Goal: Task Accomplishment & Management: Use online tool/utility

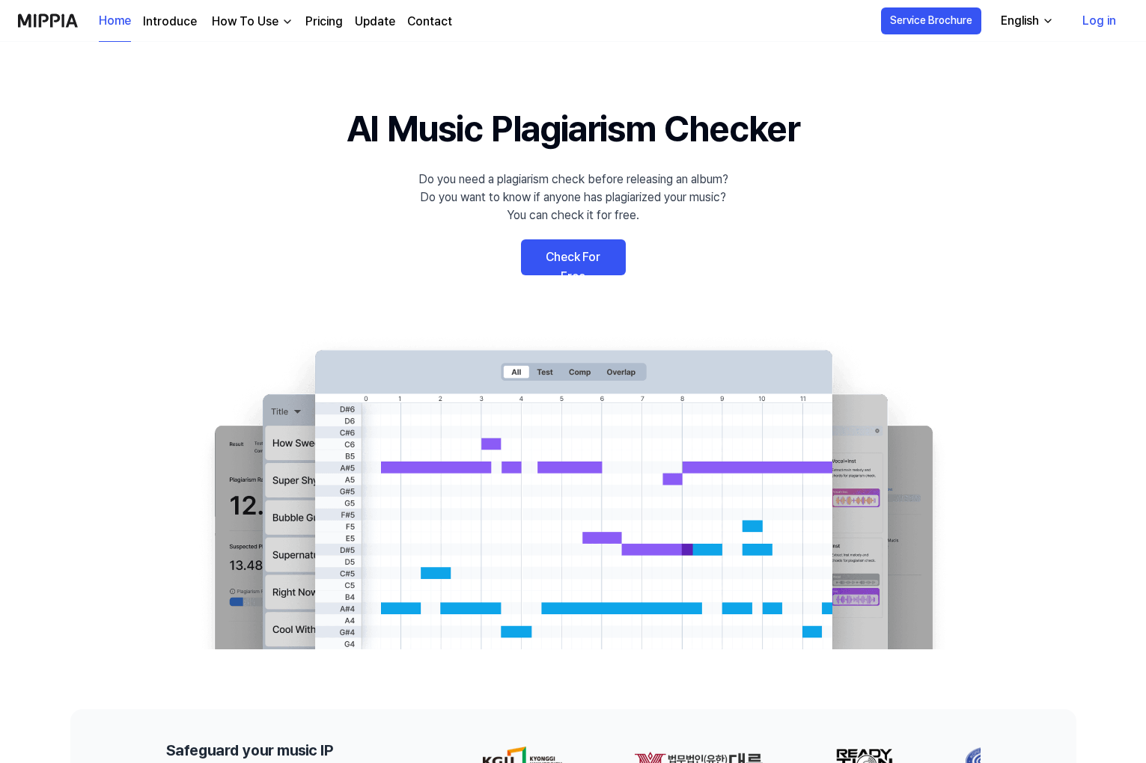
click at [1094, 24] on link "Log in" at bounding box center [1099, 21] width 58 height 42
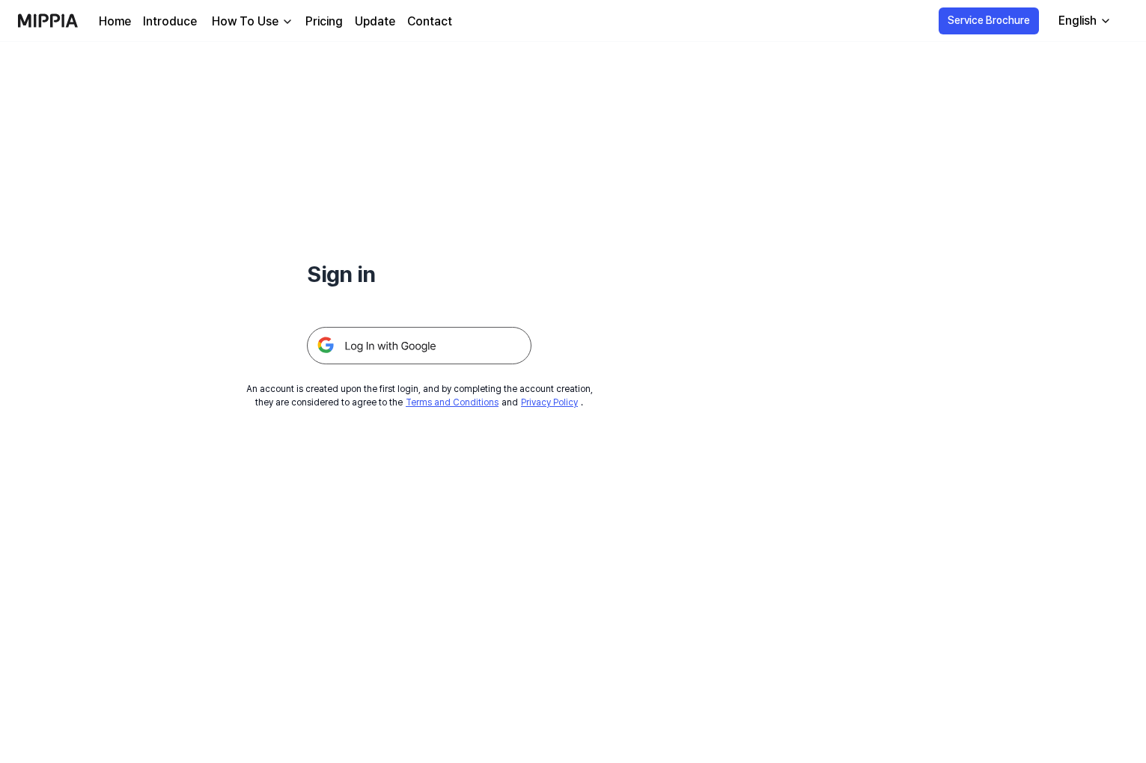
drag, startPoint x: 395, startPoint y: 343, endPoint x: 413, endPoint y: 351, distance: 19.8
click at [396, 343] on img at bounding box center [419, 345] width 224 height 37
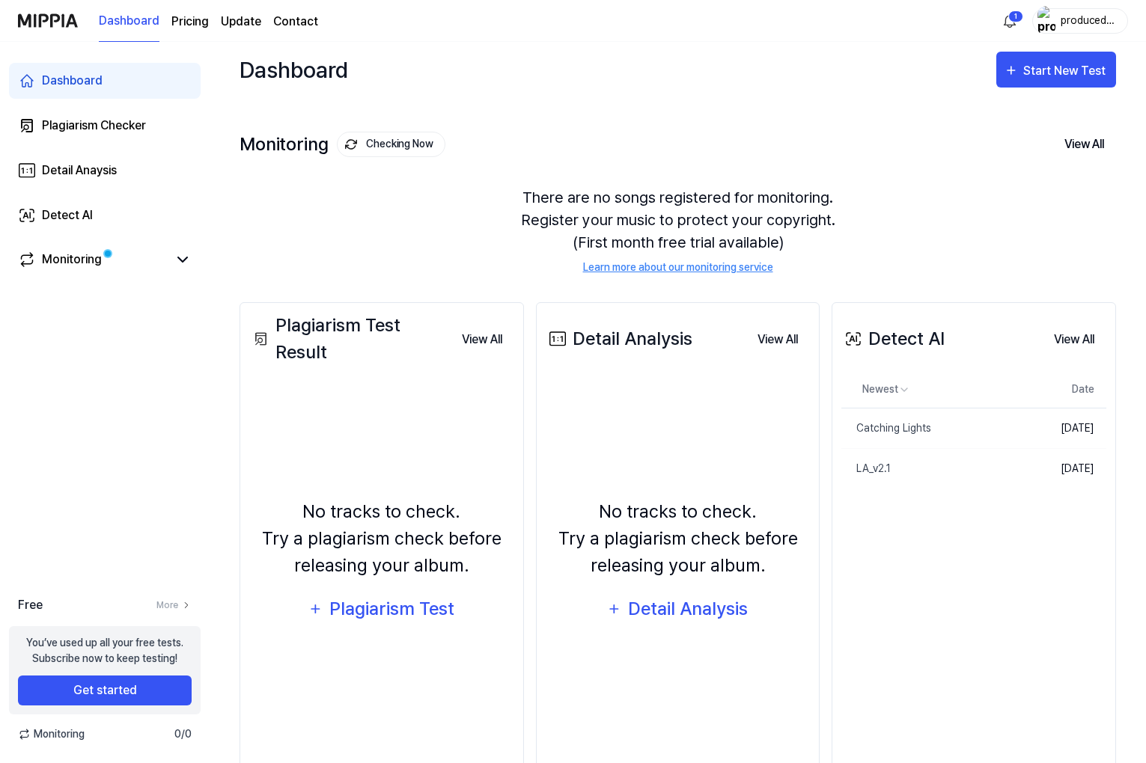
scroll to position [4, 0]
click at [362, 242] on div "There are no songs registered for monitoring. Register your music to protect yo…" at bounding box center [677, 231] width 876 height 125
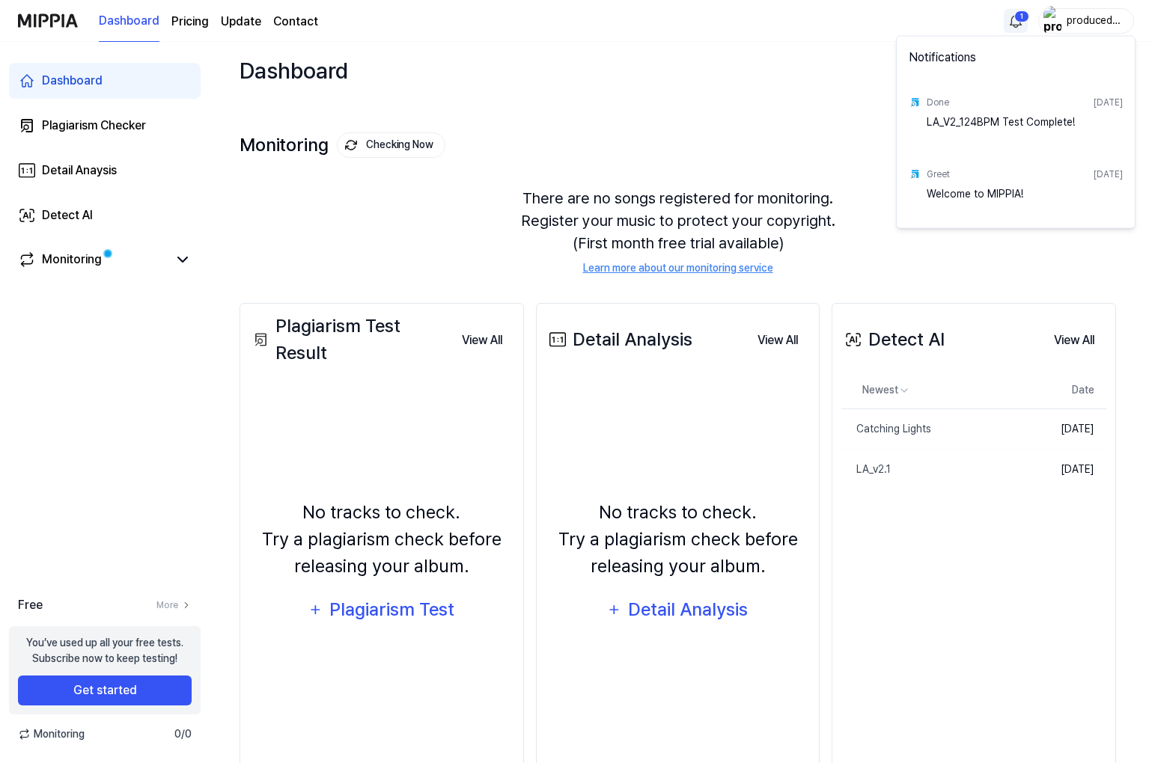
click at [1016, 19] on html "Dashboard Pricing Update Contact 1 producedbydk Dashboard Plagiarism Checker De…" at bounding box center [576, 377] width 1152 height 763
click at [715, 50] on html "Dashboard Pricing Update Contact producedbydk Dashboard Plagiarism Checker Deta…" at bounding box center [576, 377] width 1152 height 763
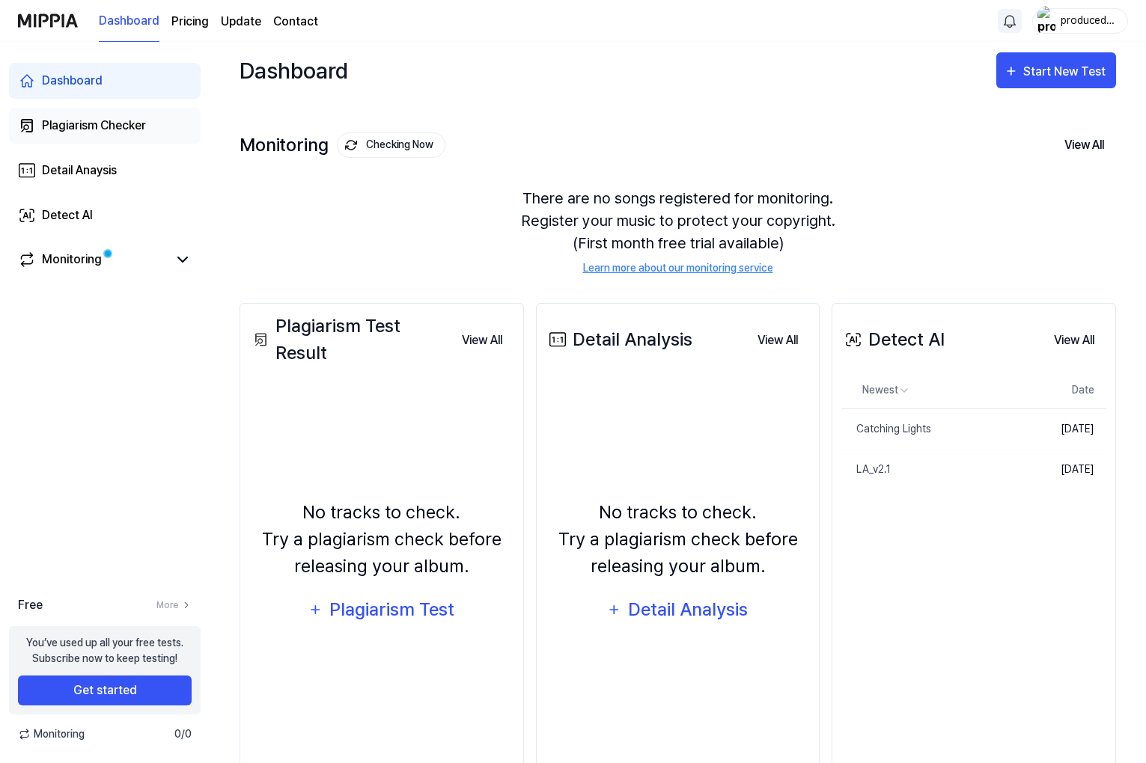
click at [88, 127] on div "Plagiarism Checker" at bounding box center [94, 126] width 104 height 18
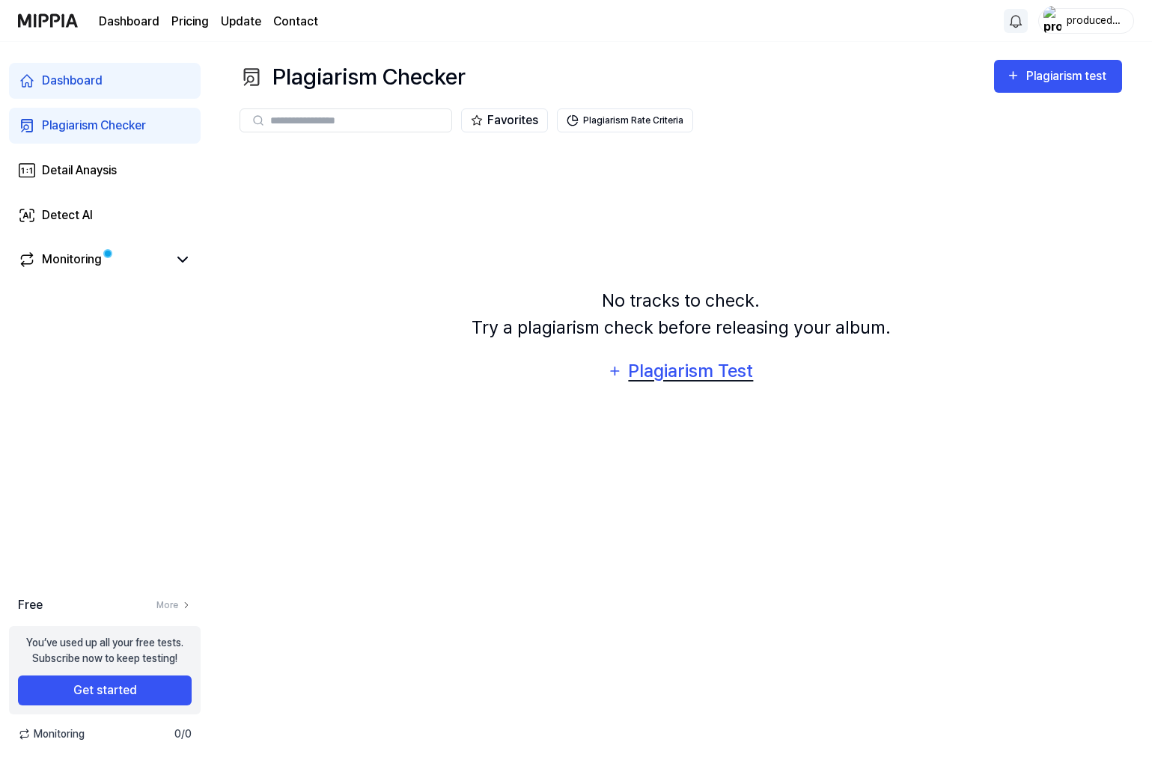
click at [706, 379] on div "Plagiarism Test" at bounding box center [690, 371] width 127 height 28
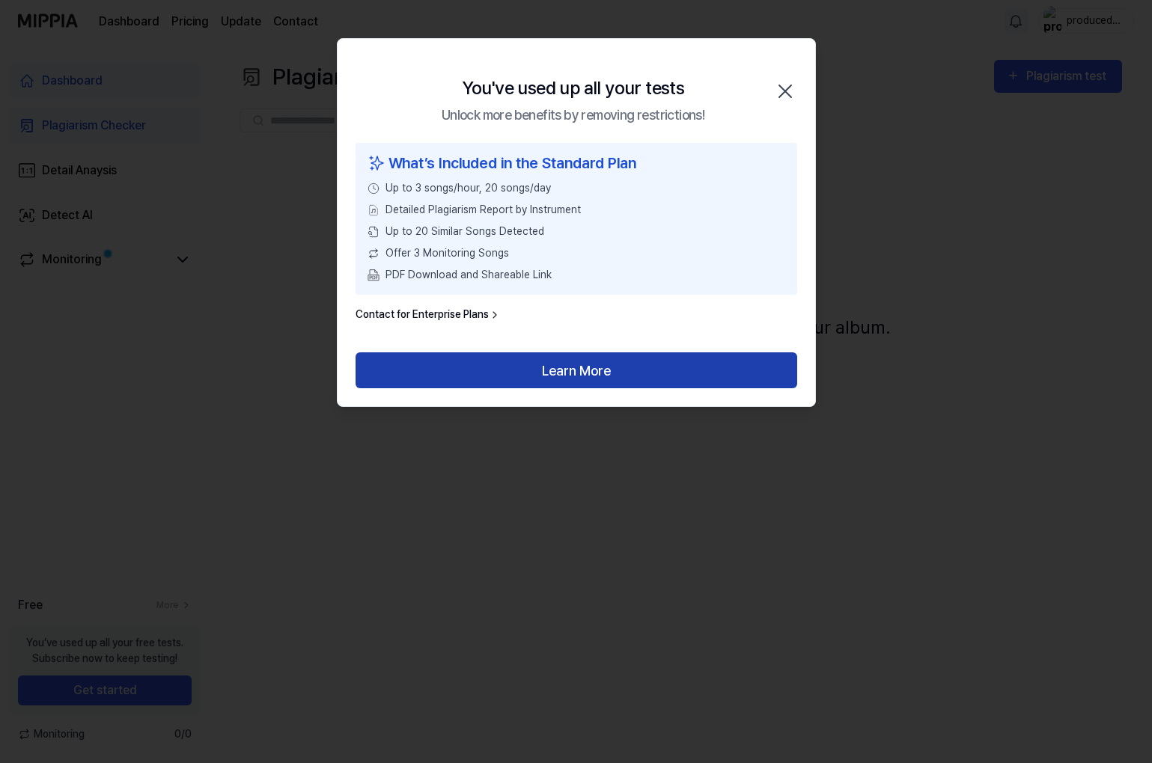
click at [696, 384] on button "Learn More" at bounding box center [575, 370] width 441 height 36
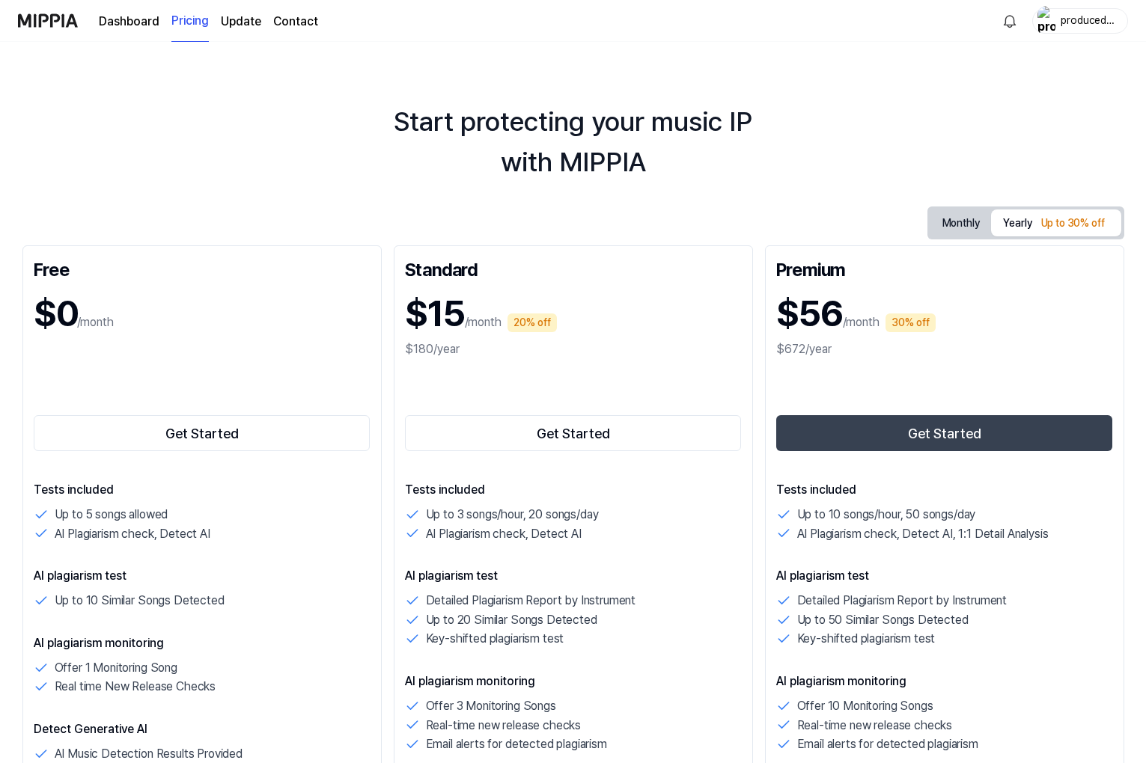
click at [117, 27] on link "Dashboard" at bounding box center [129, 22] width 61 height 18
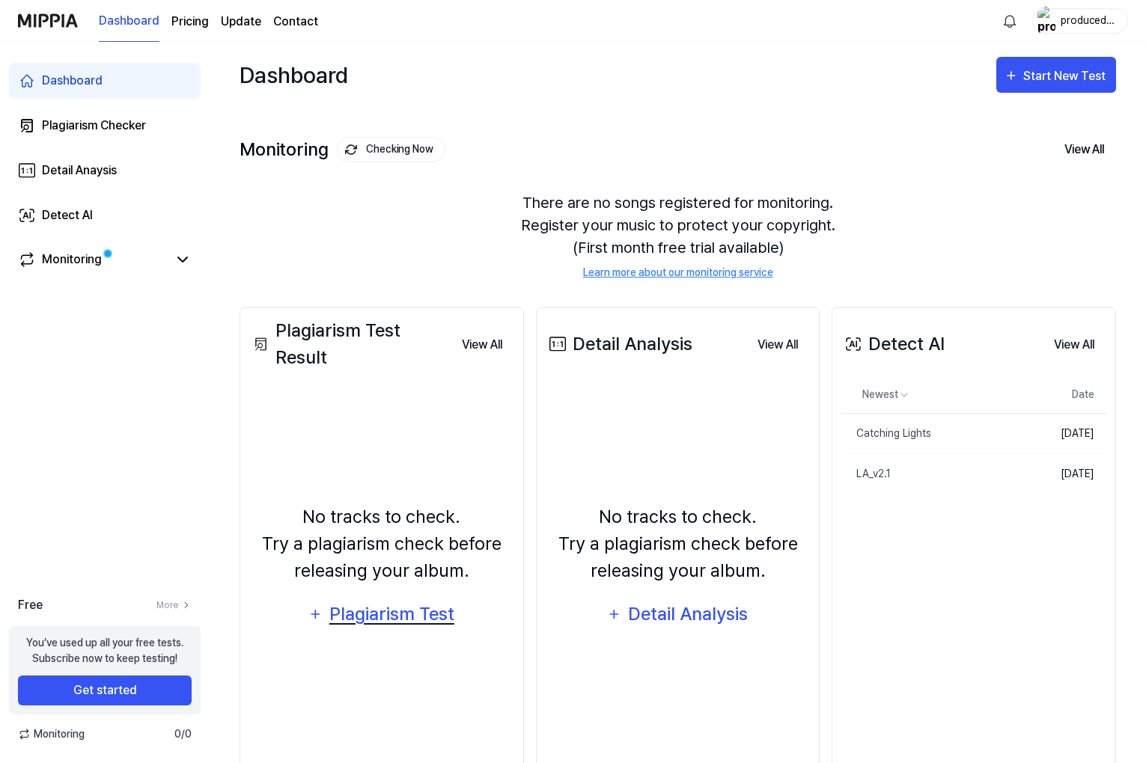
click at [402, 609] on div "Plagiarism Test" at bounding box center [391, 614] width 127 height 28
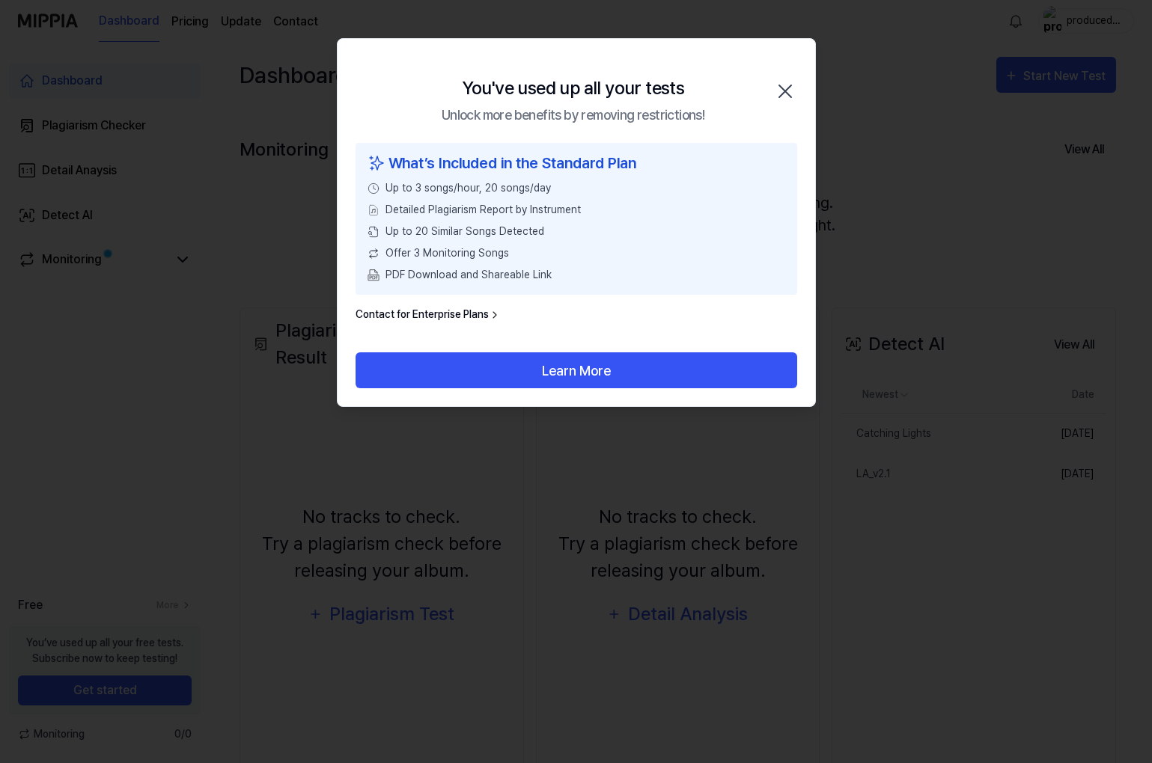
drag, startPoint x: 777, startPoint y: 91, endPoint x: 611, endPoint y: 138, distance: 173.6
click at [778, 91] on icon "button" at bounding box center [785, 91] width 24 height 24
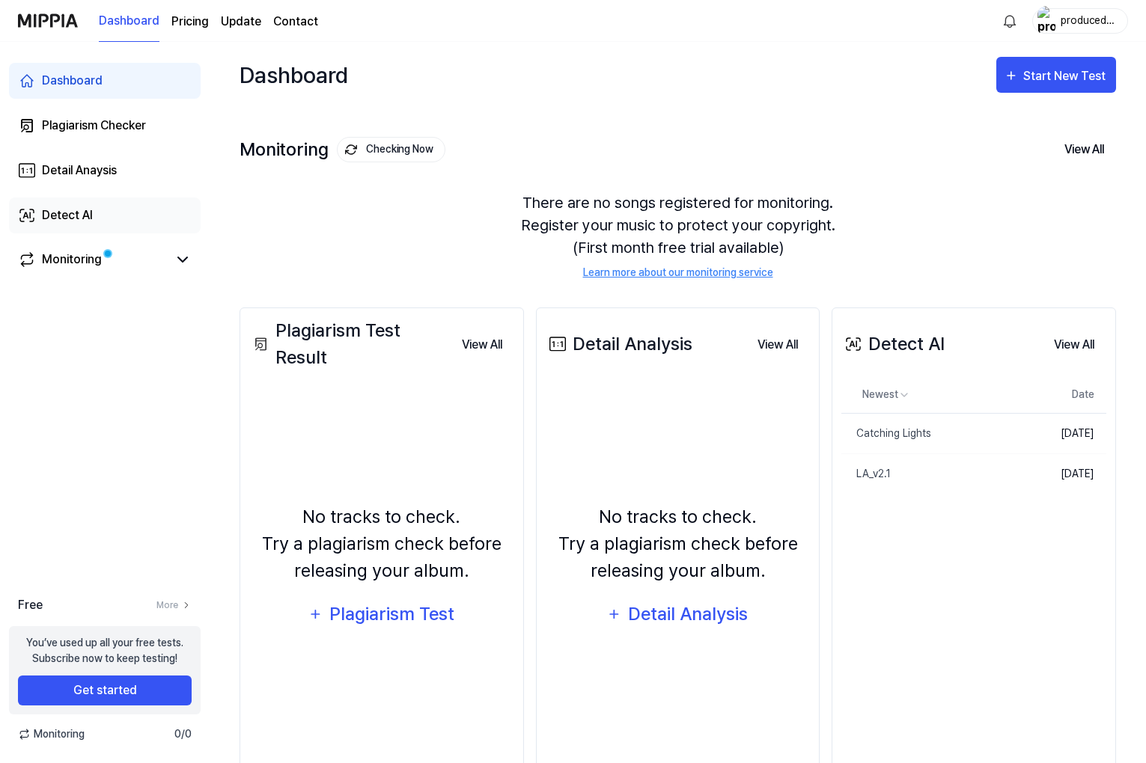
click at [74, 222] on div "Detect AI" at bounding box center [67, 216] width 51 height 18
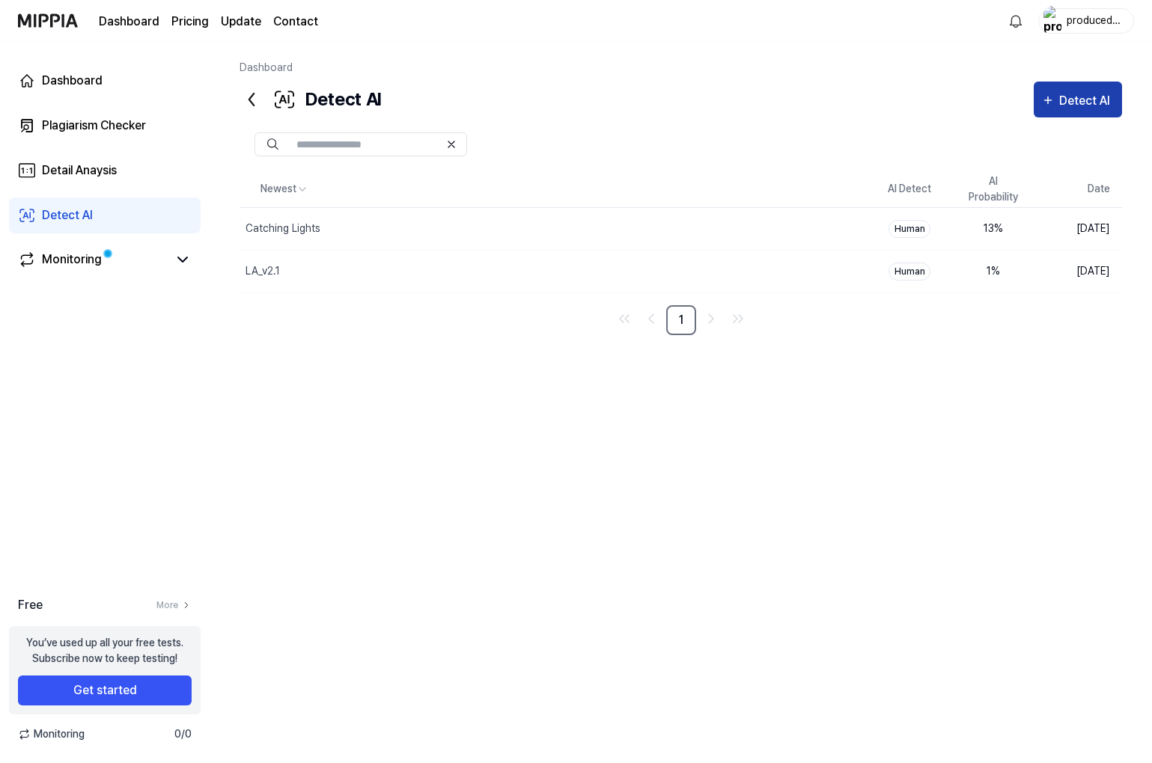
click at [1047, 110] on div "Detect AI" at bounding box center [1077, 100] width 73 height 19
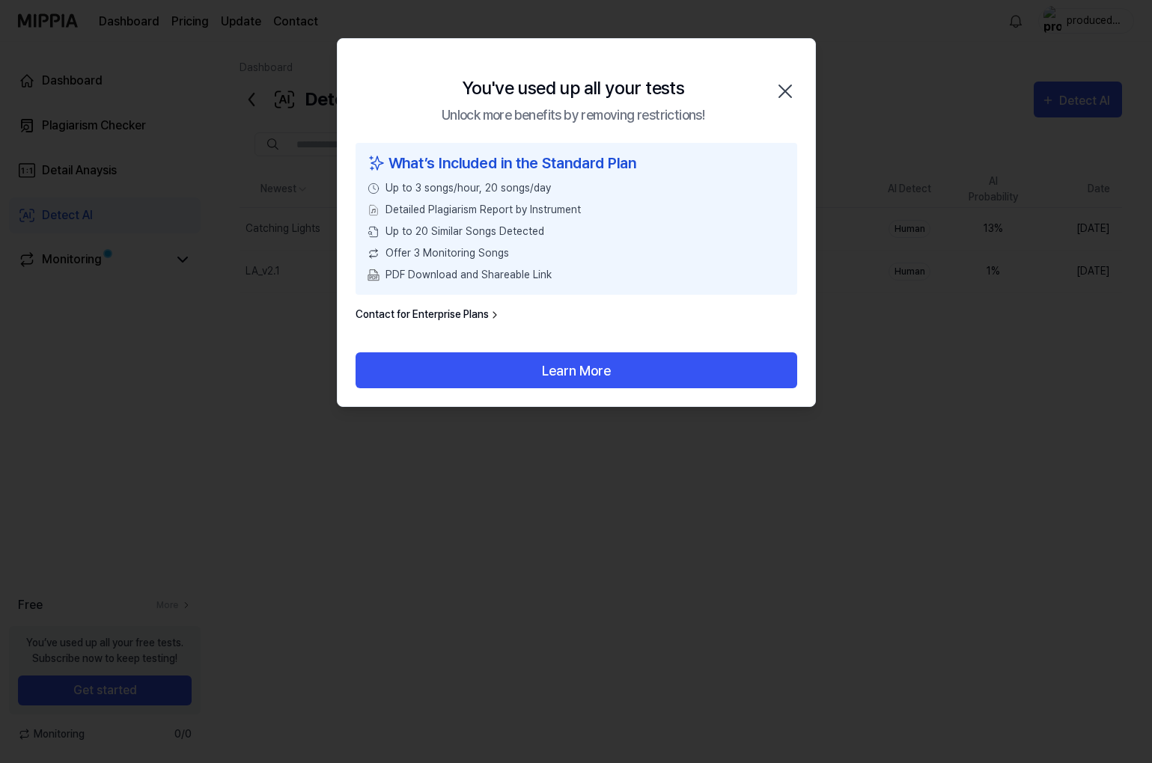
drag, startPoint x: 786, startPoint y: 90, endPoint x: 799, endPoint y: 85, distance: 14.2
click at [791, 88] on icon "button" at bounding box center [785, 91] width 24 height 24
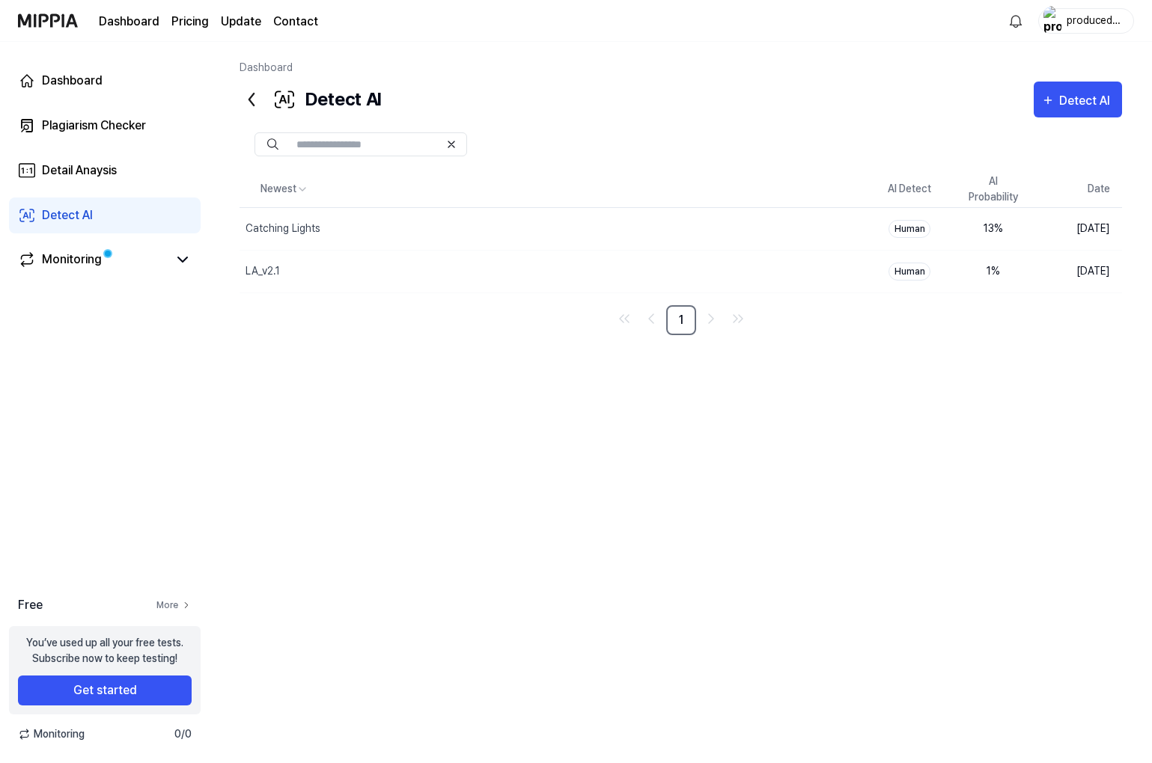
click at [186, 602] on icon at bounding box center [186, 605] width 10 height 10
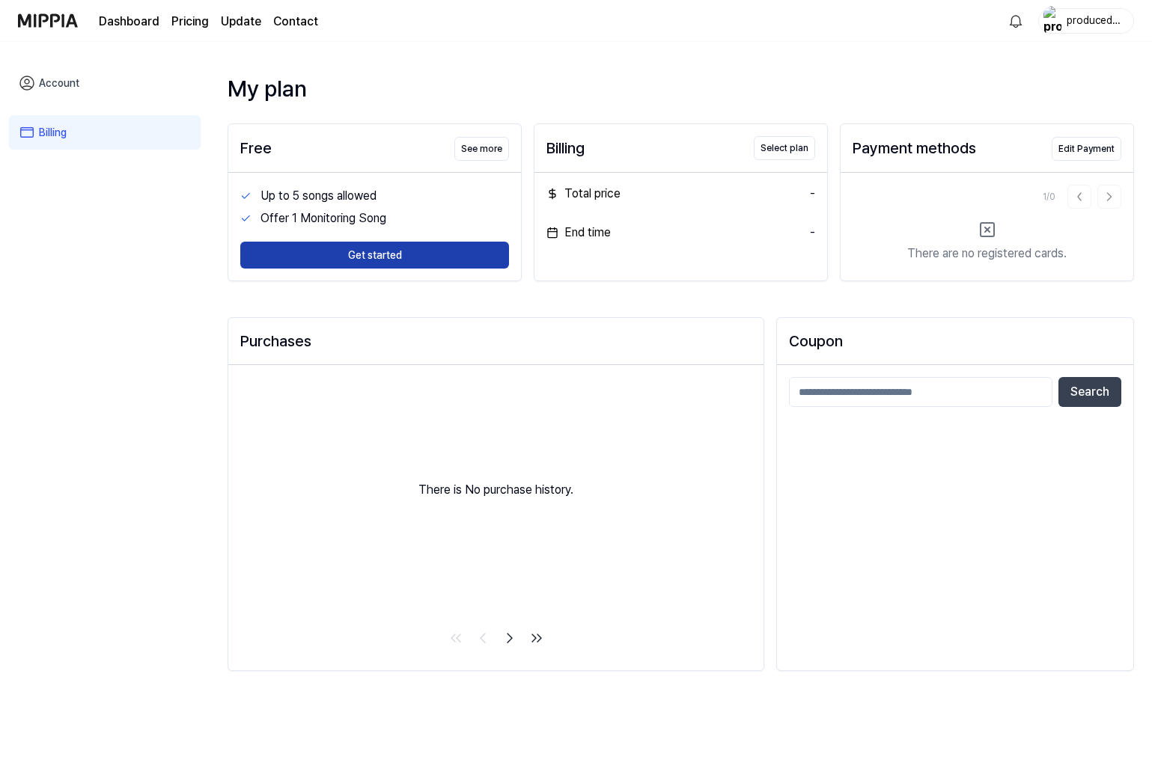
click at [386, 264] on button "Get started" at bounding box center [374, 255] width 269 height 27
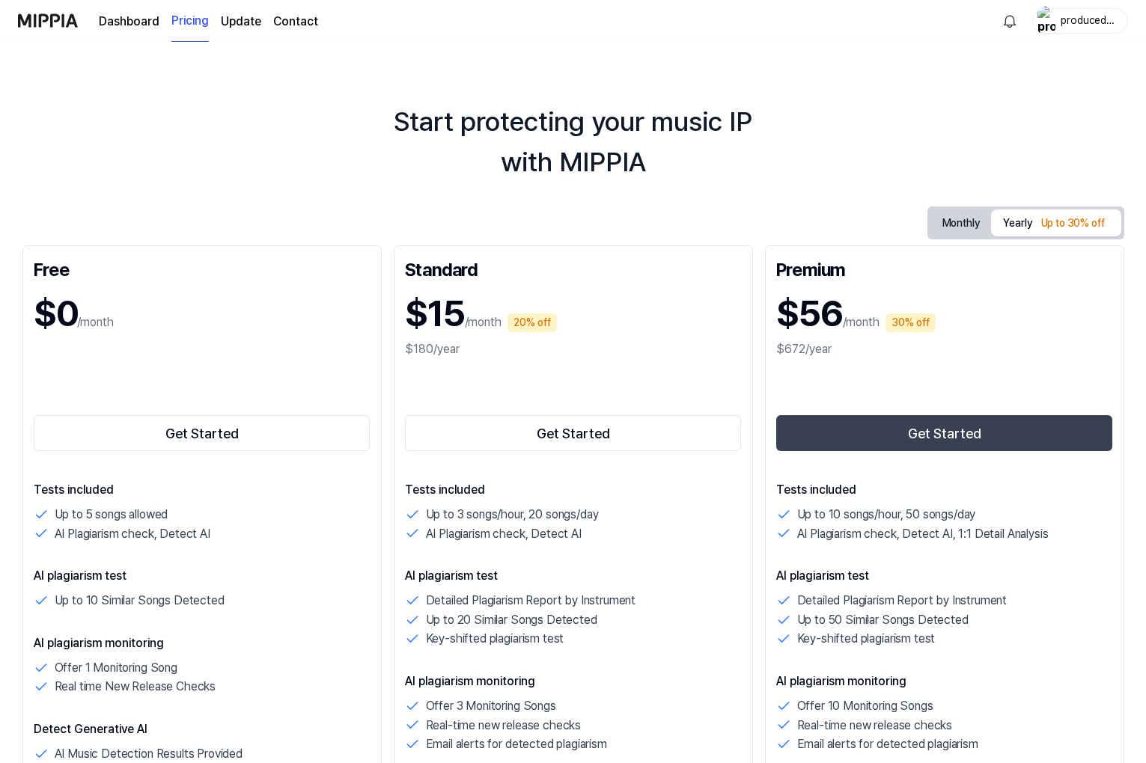
click at [123, 16] on link "Dashboard" at bounding box center [129, 22] width 61 height 18
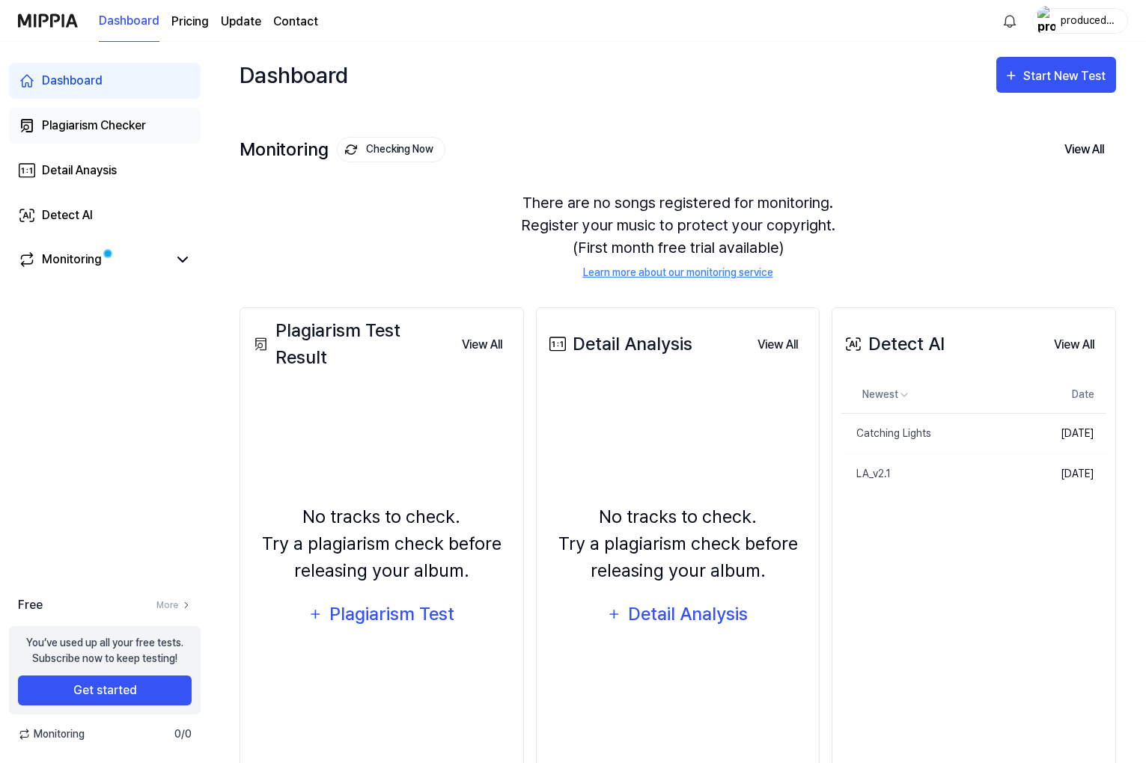
click at [127, 126] on div "Plagiarism Checker" at bounding box center [94, 126] width 104 height 18
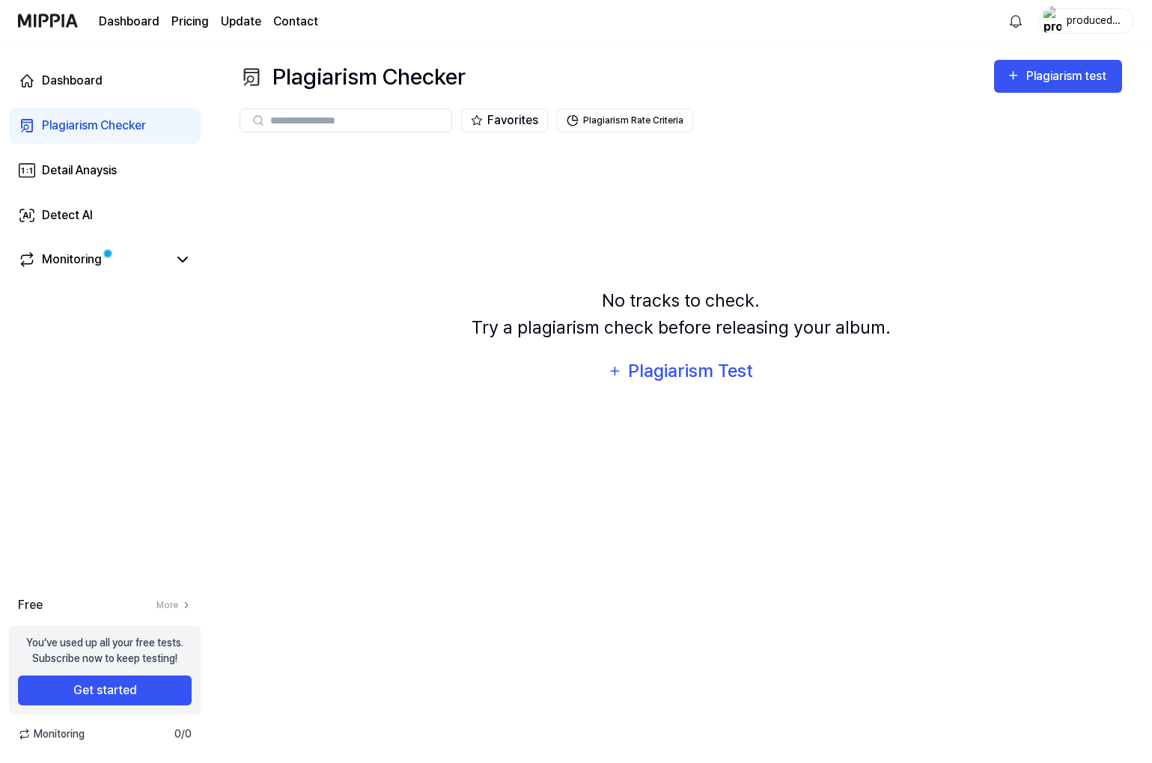
click at [674, 252] on div "No tracks to check. Try a plagiarism check before releasing your album. Plagiar…" at bounding box center [680, 338] width 882 height 382
click at [686, 359] on div "Plagiarism Test" at bounding box center [690, 371] width 127 height 28
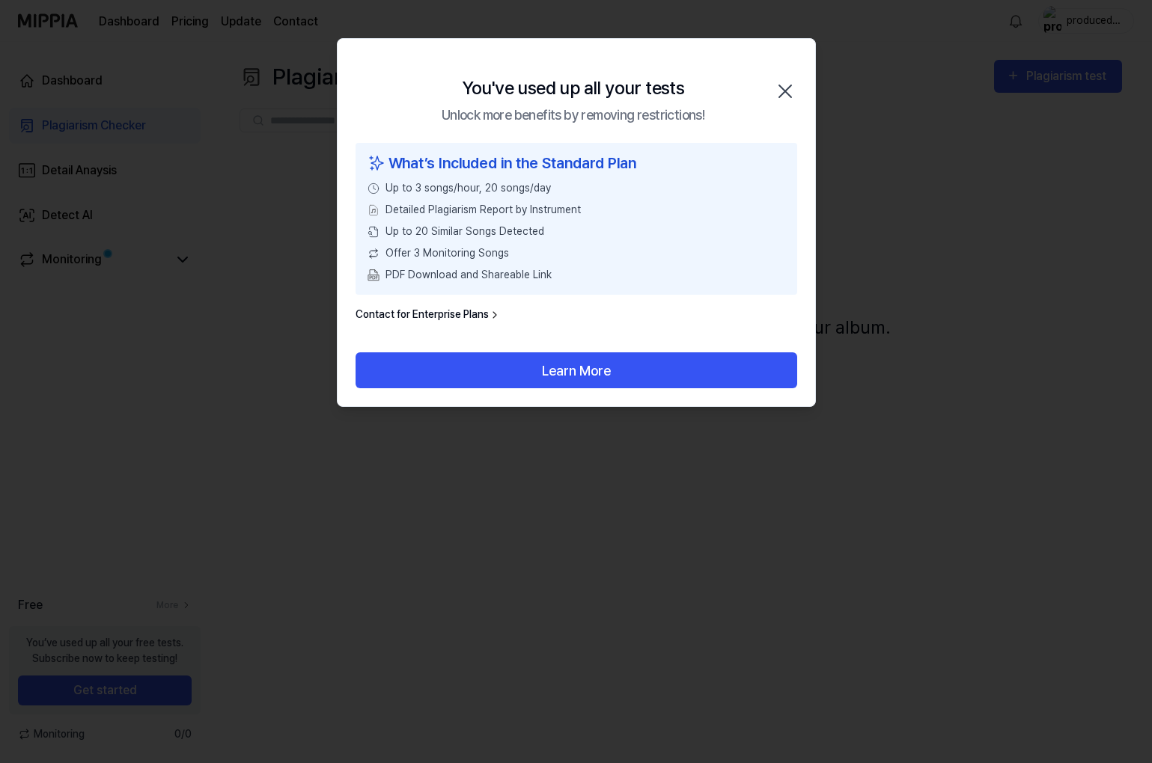
click at [794, 85] on icon "button" at bounding box center [785, 91] width 24 height 24
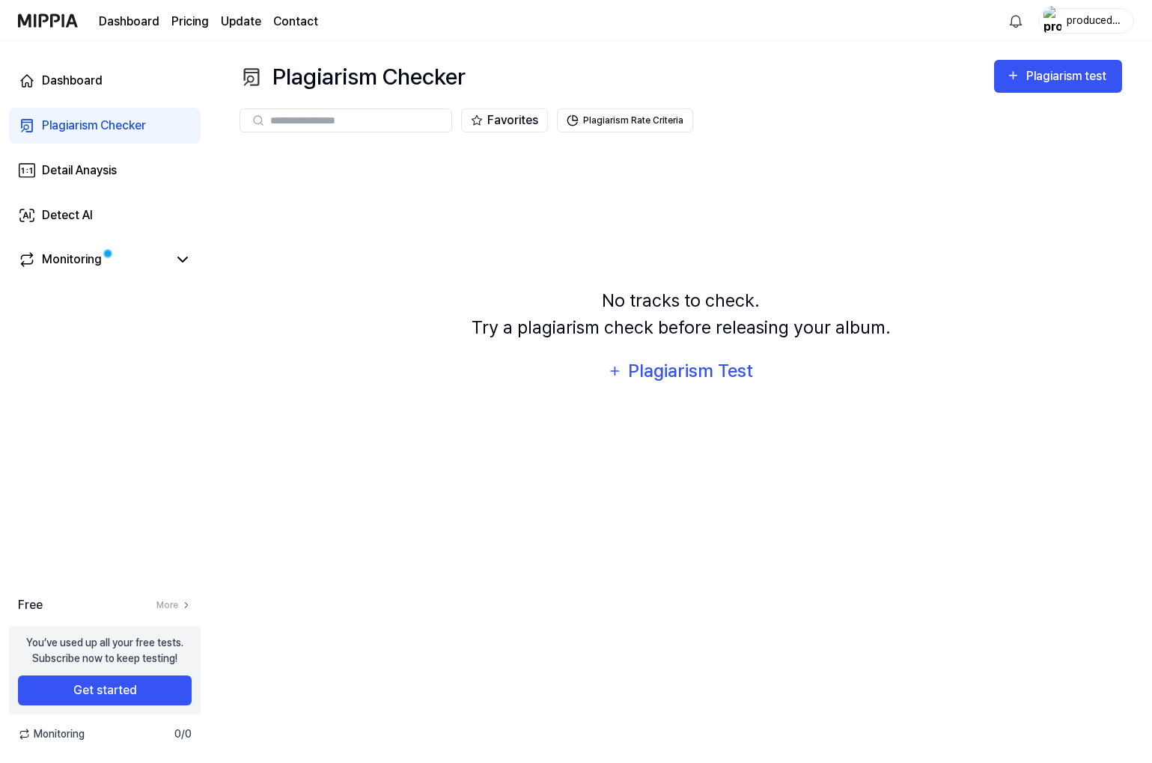
click at [1030, 25] on div "producedbydk" at bounding box center [1068, 20] width 130 height 25
click at [1095, 17] on div "producedbydk" at bounding box center [1095, 20] width 58 height 16
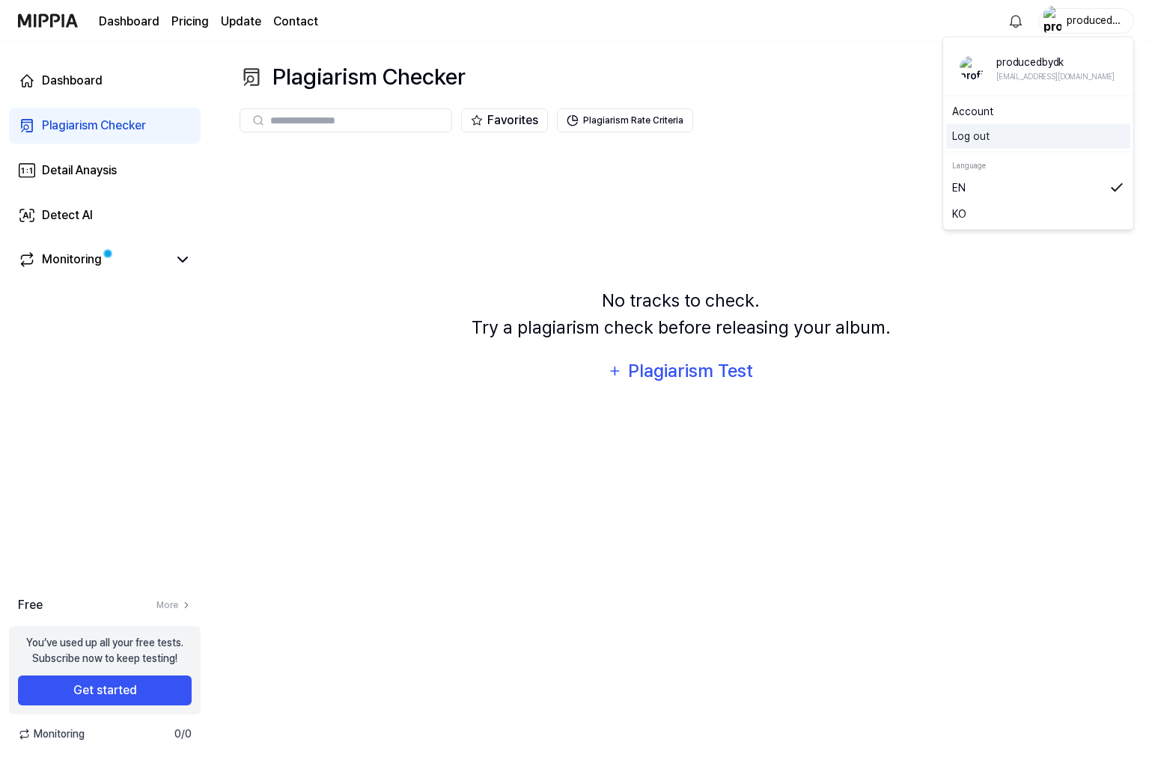
click at [984, 135] on button "Log out" at bounding box center [1038, 137] width 172 height 16
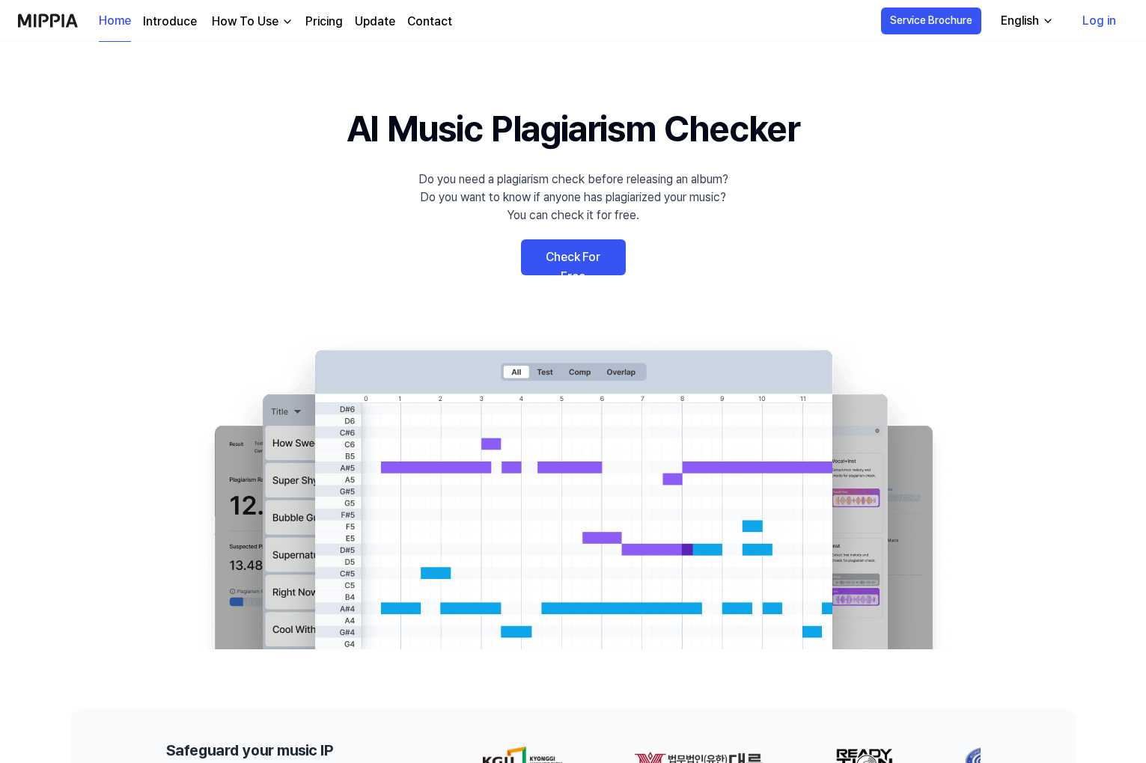
click at [1118, 13] on link "Log in" at bounding box center [1099, 21] width 58 height 42
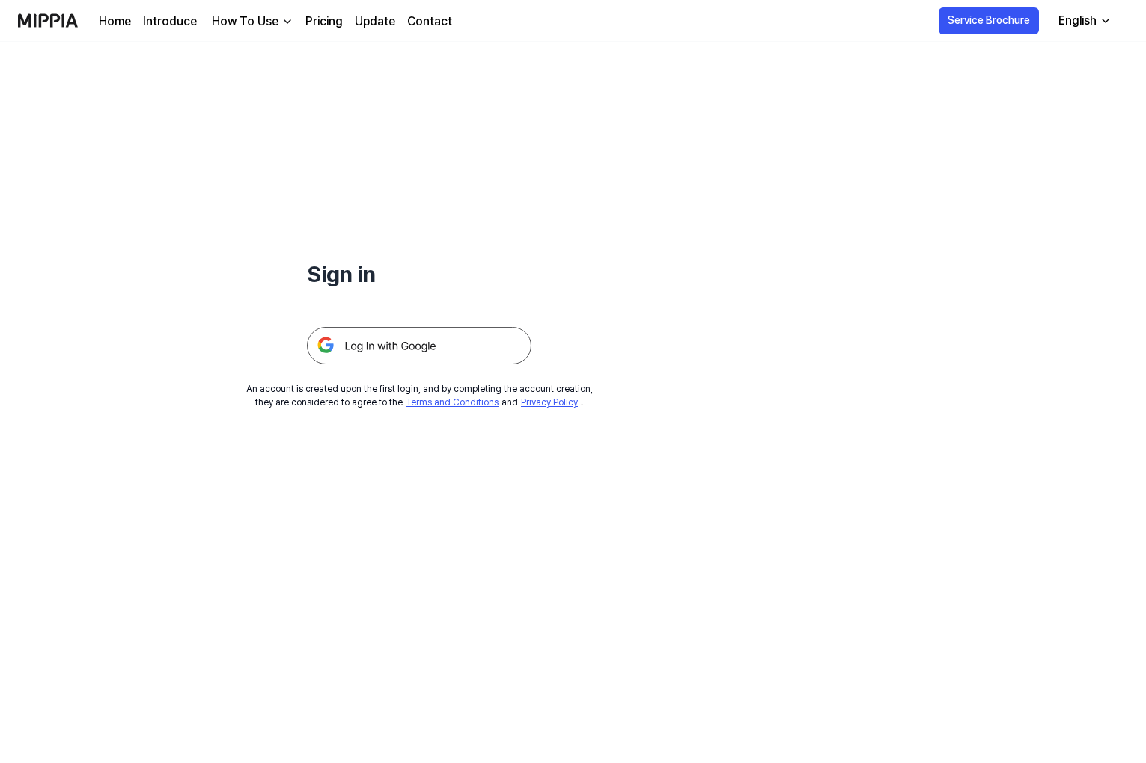
drag, startPoint x: 445, startPoint y: 356, endPoint x: 464, endPoint y: 356, distance: 18.7
click at [447, 355] on img at bounding box center [419, 345] width 224 height 37
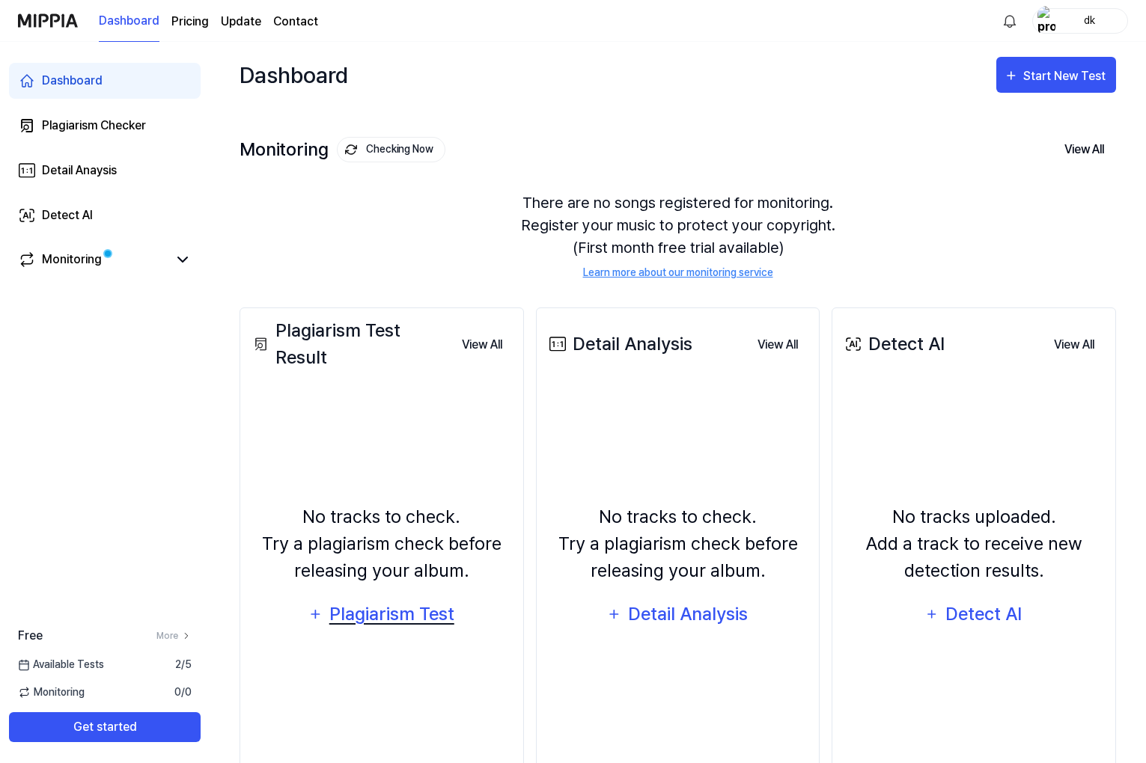
click at [402, 604] on div "Plagiarism Test" at bounding box center [391, 614] width 127 height 28
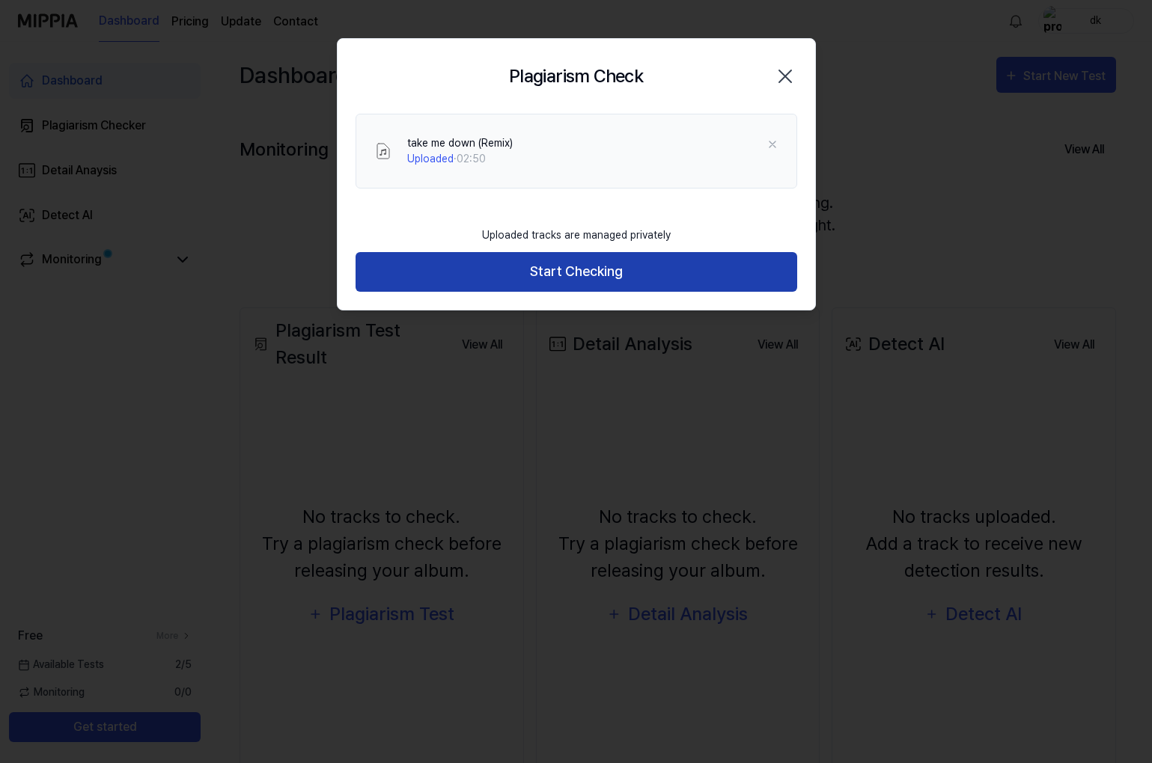
click at [699, 261] on button "Start Checking" at bounding box center [575, 272] width 441 height 40
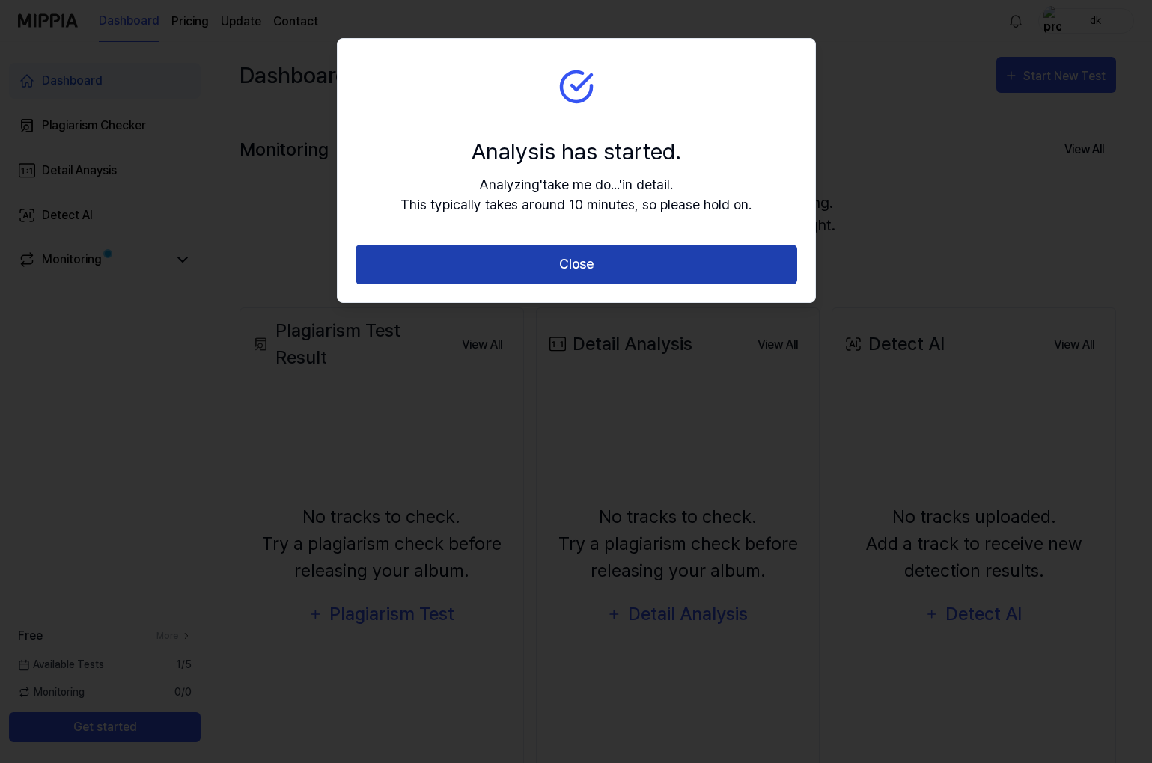
click at [653, 275] on button "Close" at bounding box center [575, 265] width 441 height 40
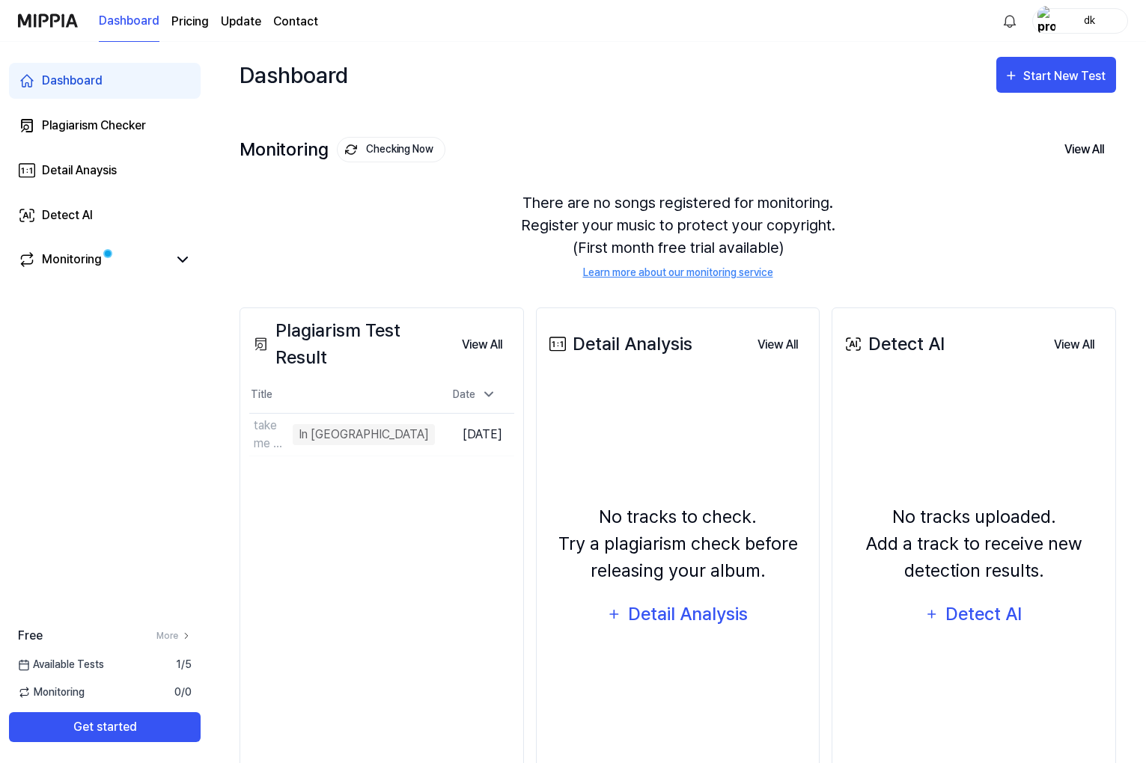
drag, startPoint x: 109, startPoint y: 214, endPoint x: 204, endPoint y: 228, distance: 96.8
click at [108, 214] on link "Detect AI" at bounding box center [105, 216] width 192 height 36
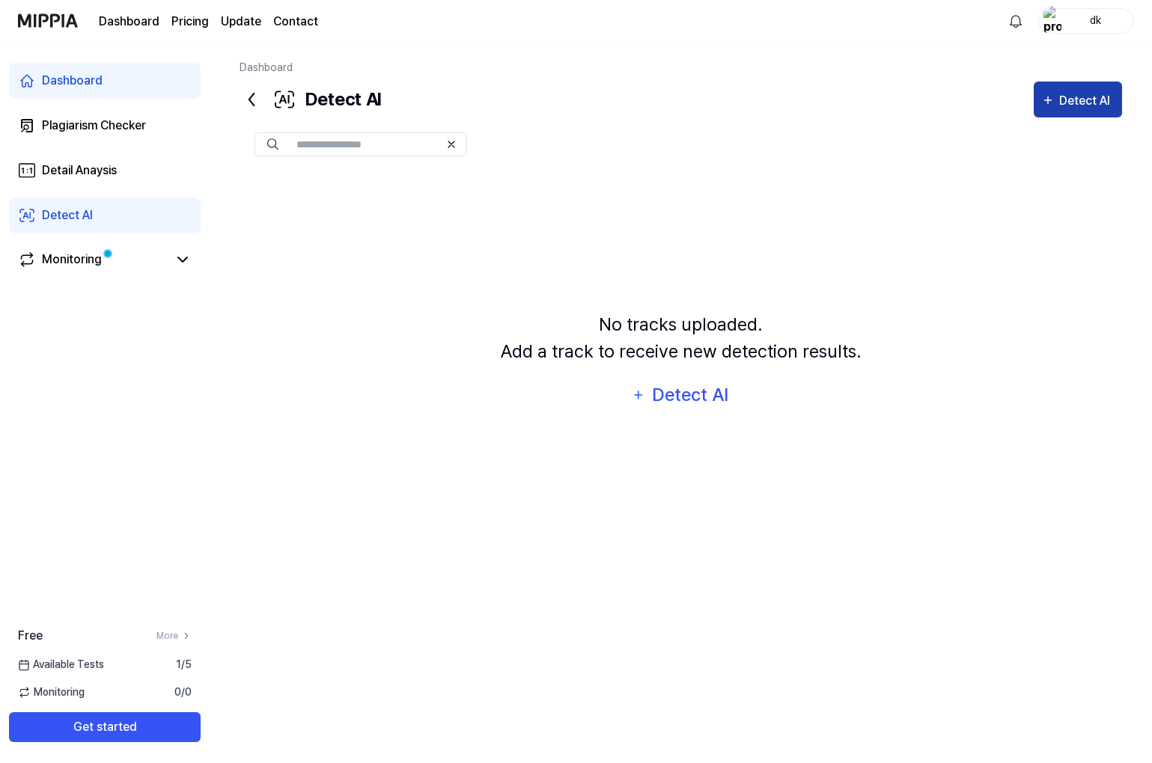
click at [1063, 102] on div "Detect AI" at bounding box center [1086, 100] width 55 height 19
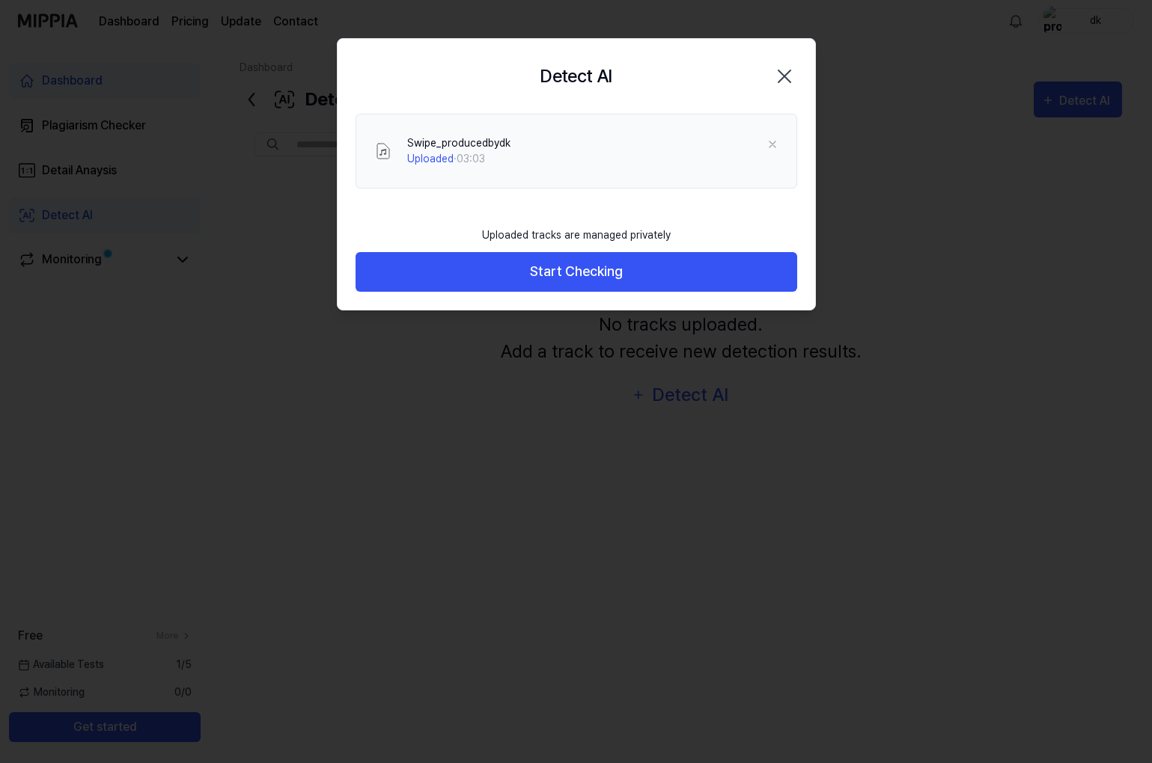
drag, startPoint x: 575, startPoint y: 275, endPoint x: 830, endPoint y: 323, distance: 258.7
click at [578, 276] on button "Start Checking" at bounding box center [575, 272] width 441 height 40
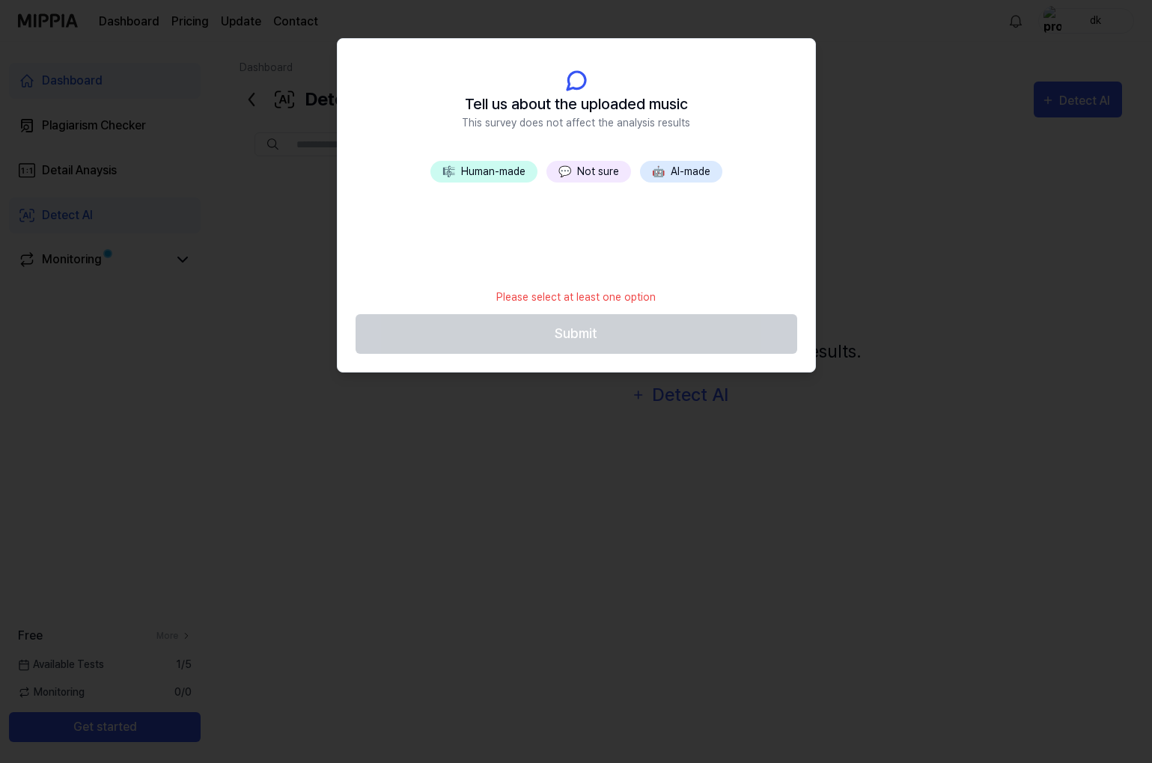
click at [507, 176] on button "🎼 Human-made" at bounding box center [483, 172] width 107 height 22
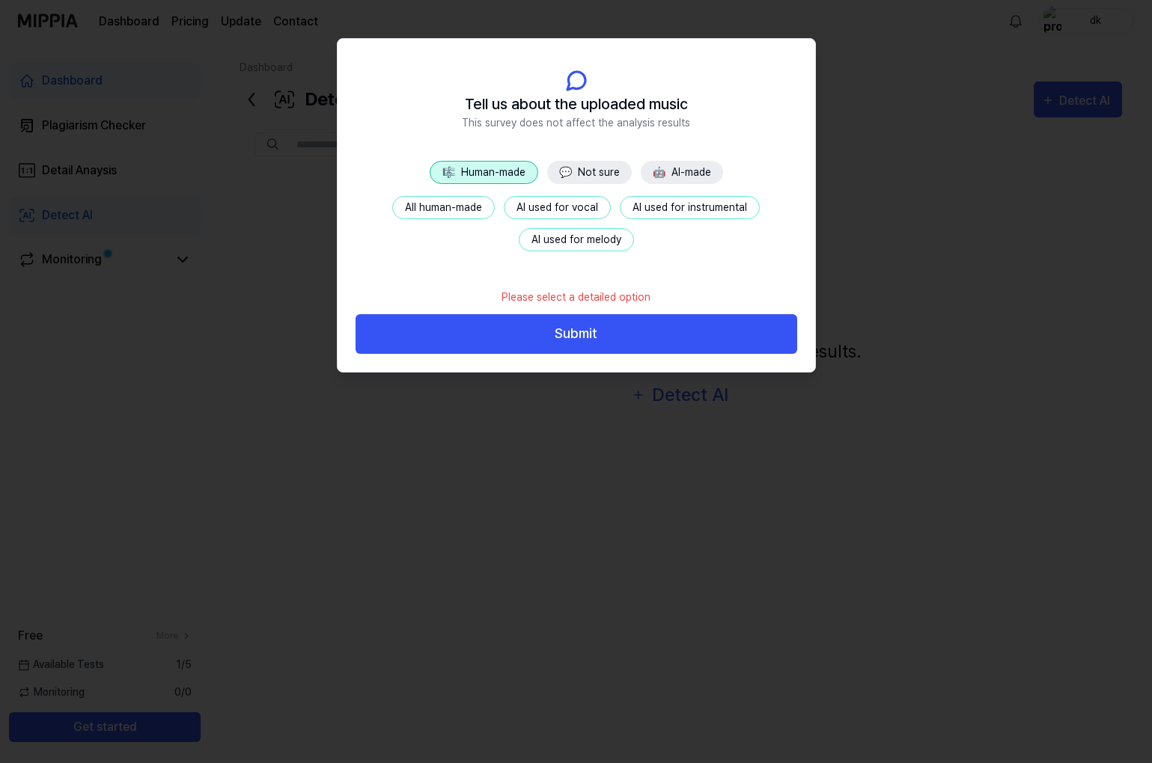
drag, startPoint x: 605, startPoint y: 318, endPoint x: 620, endPoint y: 331, distance: 20.1
click at [608, 318] on button "Submit" at bounding box center [575, 334] width 441 height 40
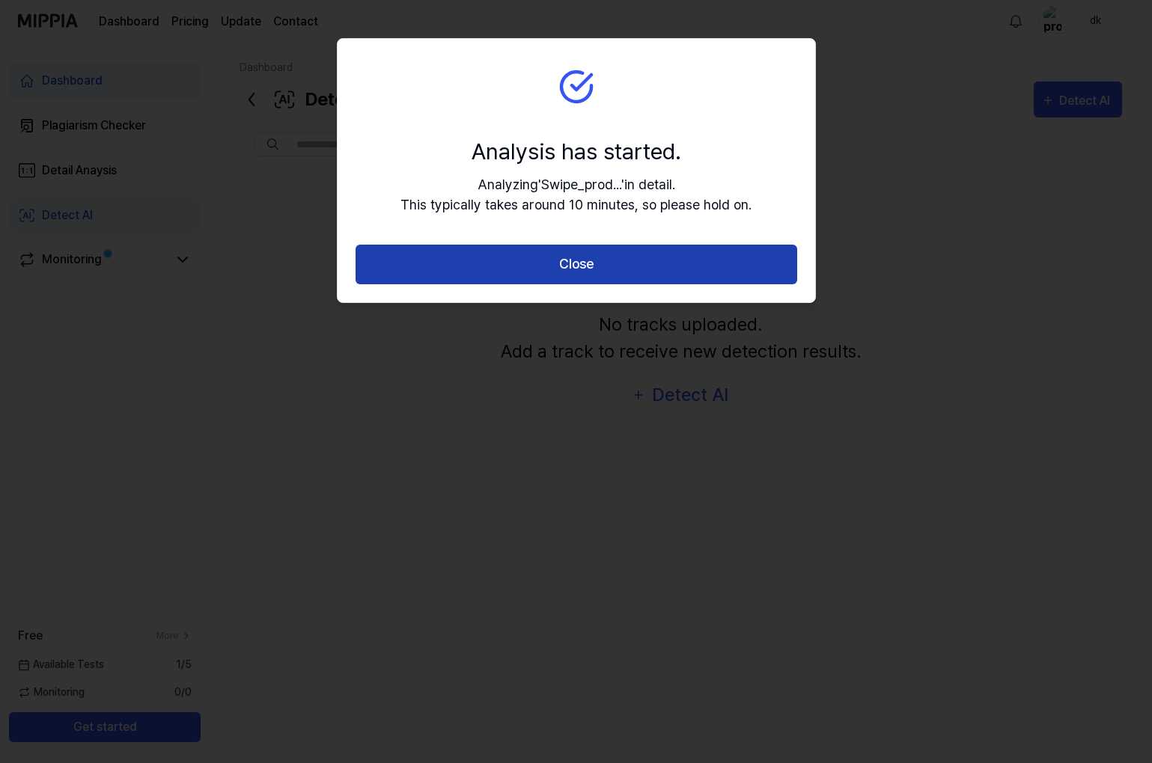
click at [677, 255] on button "Close" at bounding box center [575, 265] width 441 height 40
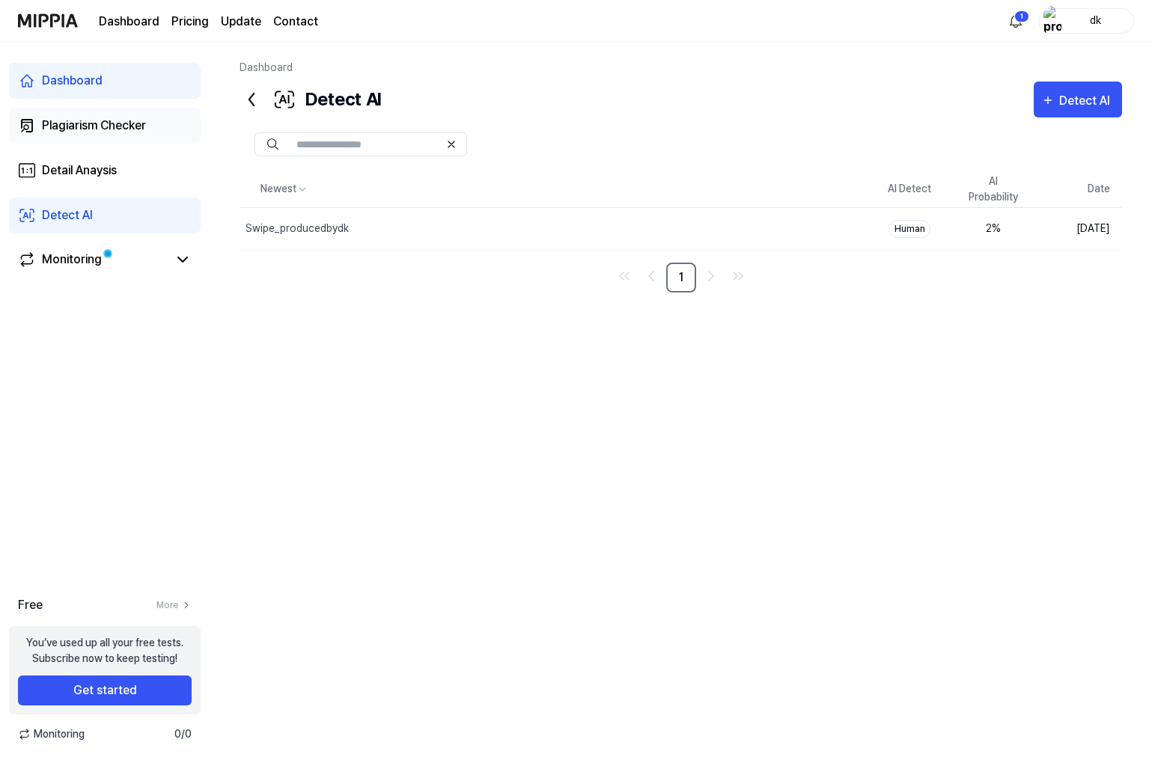
click at [92, 124] on div "Plagiarism Checker" at bounding box center [94, 126] width 104 height 18
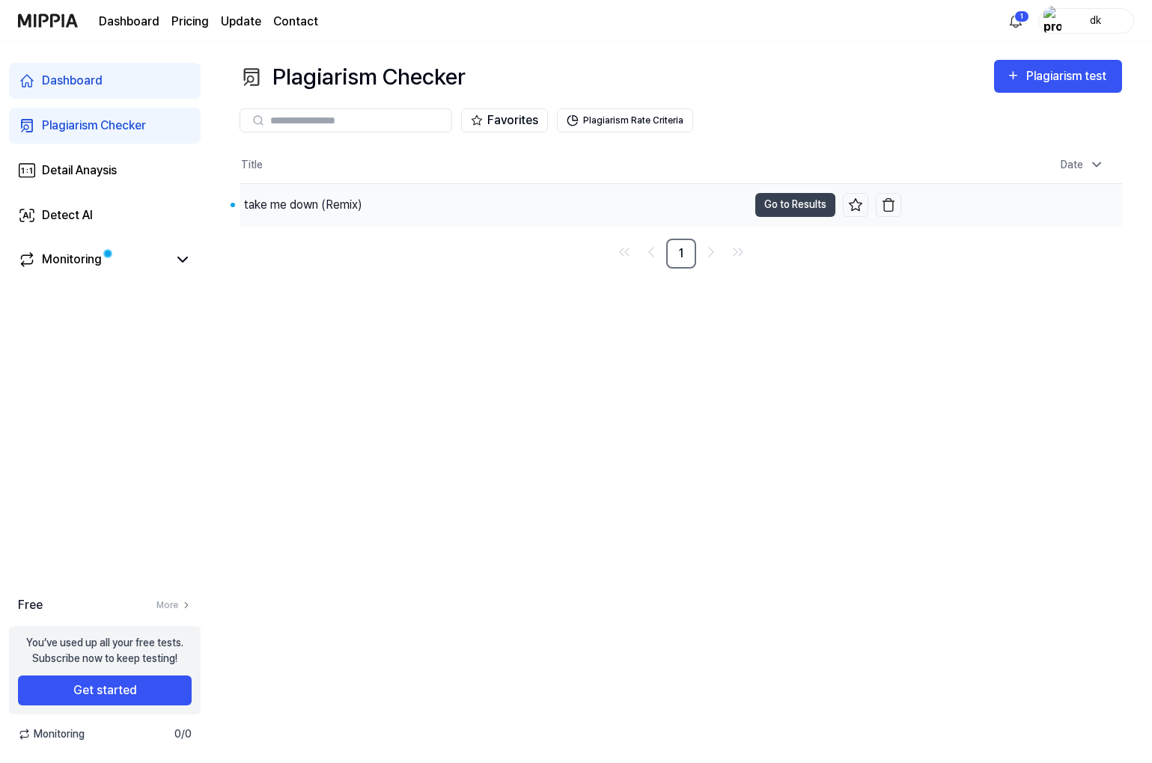
click at [995, 207] on td "Aug 24, 2025 at 3:52 AM" at bounding box center [1011, 204] width 221 height 43
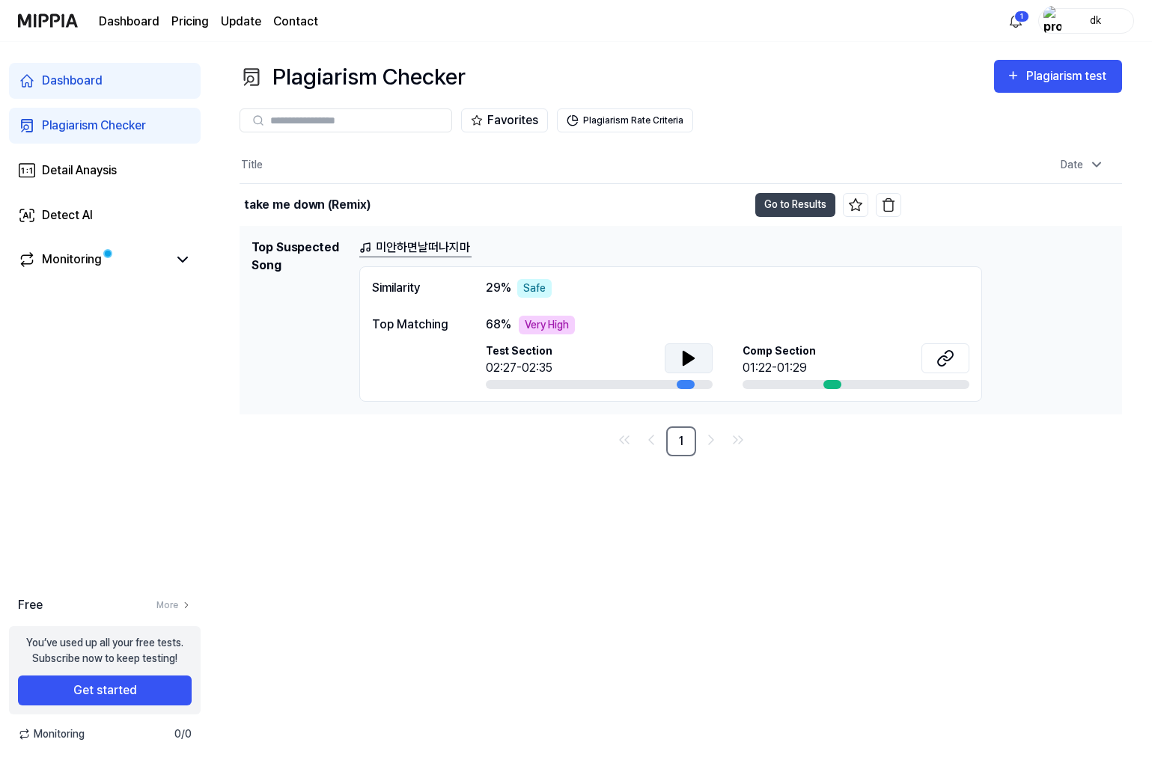
click at [686, 358] on icon at bounding box center [688, 358] width 10 height 13
click at [685, 358] on icon at bounding box center [685, 358] width 3 height 12
click at [847, 378] on div "Comp Section 01:22-01:29" at bounding box center [855, 366] width 227 height 46
click at [928, 364] on button at bounding box center [945, 358] width 48 height 30
click at [103, 158] on link "Detail Anaysis" at bounding box center [105, 171] width 192 height 36
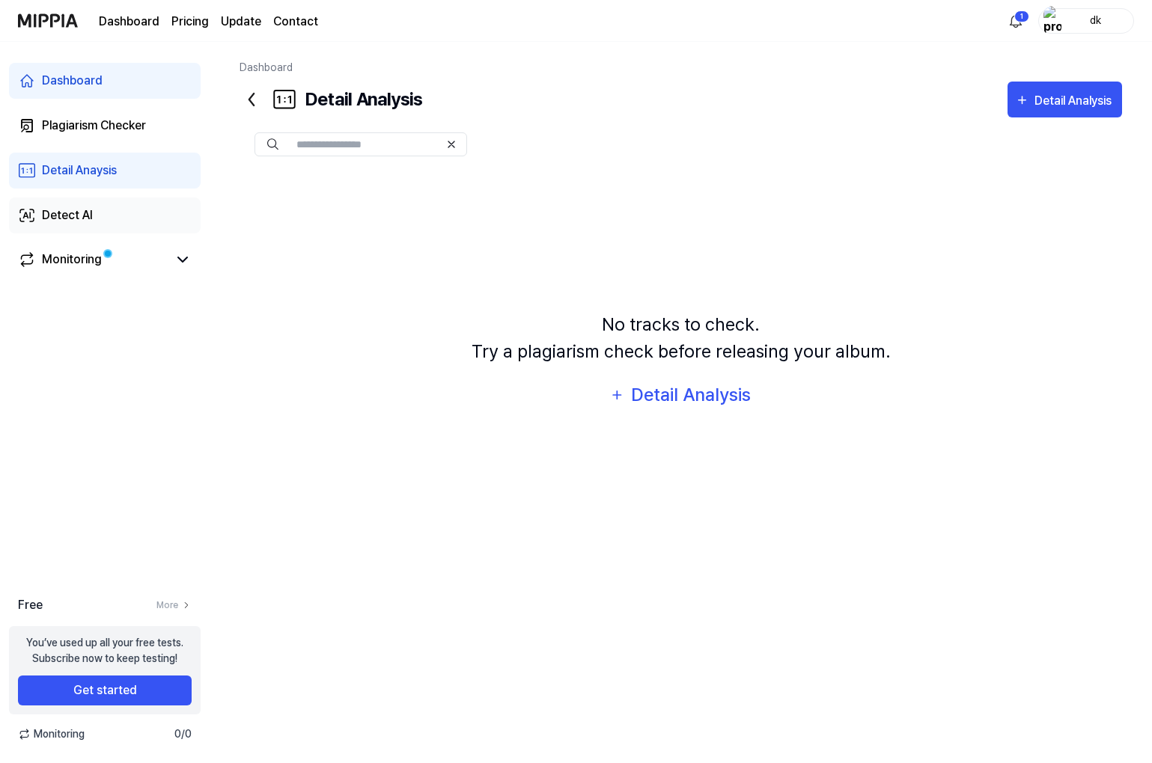
click at [97, 221] on link "Detect AI" at bounding box center [105, 216] width 192 height 36
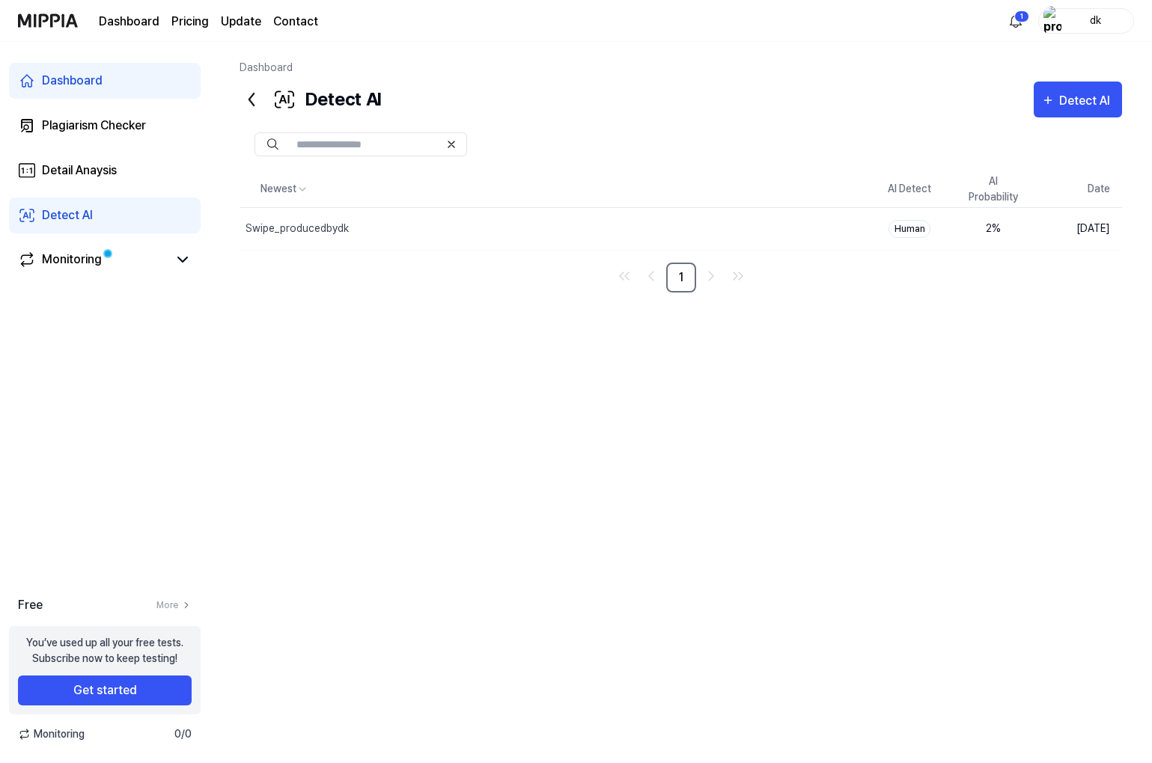
click at [1013, 299] on div "Newest AI Detect AI Probability Date Swipe_producedbydk Delete Human 2 % Aug 24…" at bounding box center [680, 419] width 882 height 496
click at [1013, 316] on div "Newest AI Detect AI Probability Date Swipe_producedbydk Delete Human 2 % Aug 24…" at bounding box center [680, 419] width 882 height 496
click at [825, 448] on div "Newest AI Detect AI Probability Date Swipe_producedbydk Delete Human 2 % Aug 24…" at bounding box center [680, 419] width 882 height 496
